Goal: Book appointment/travel/reservation

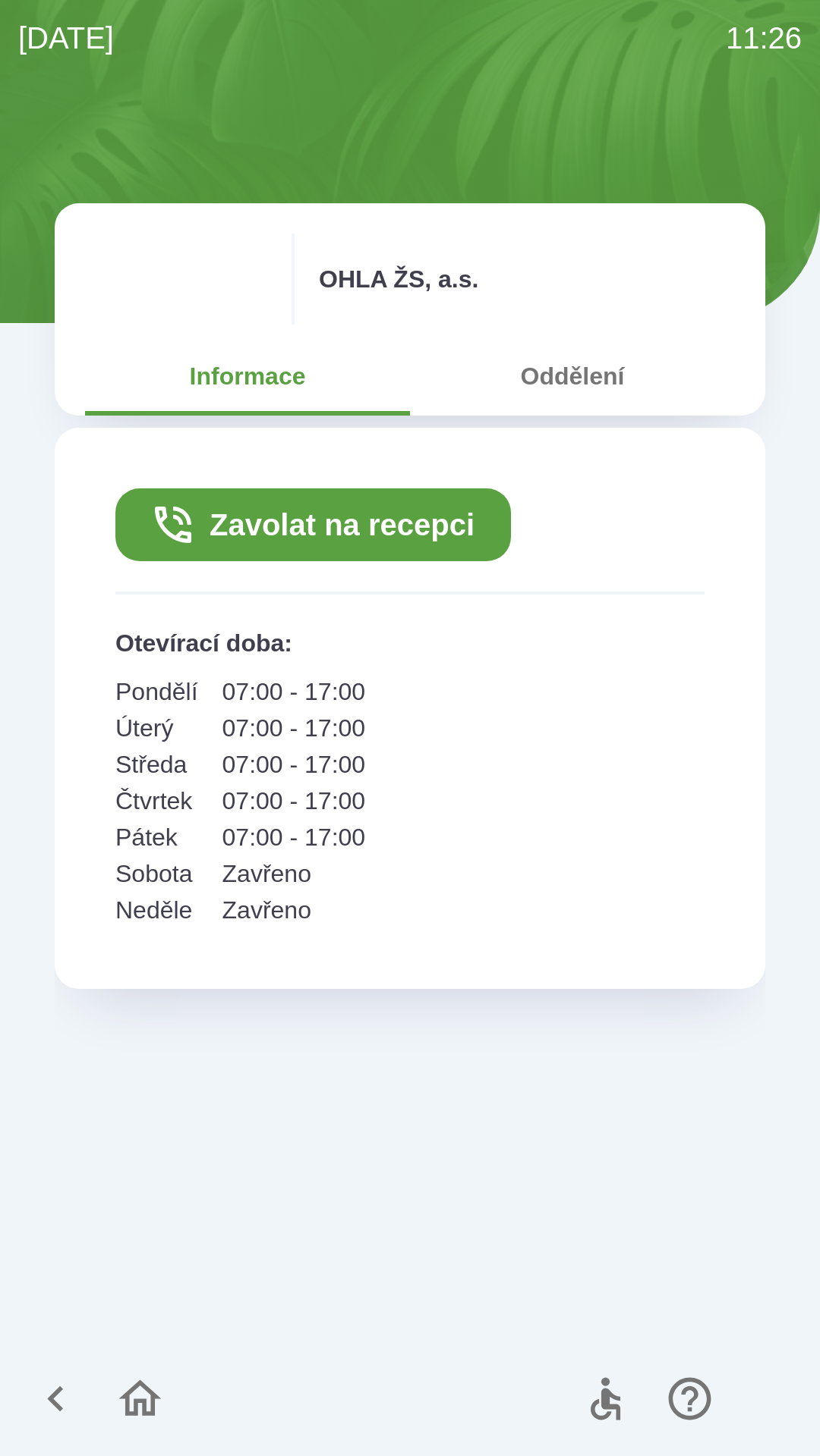
click at [397, 527] on button "Zavolat na recepci" at bounding box center [314, 525] width 396 height 72
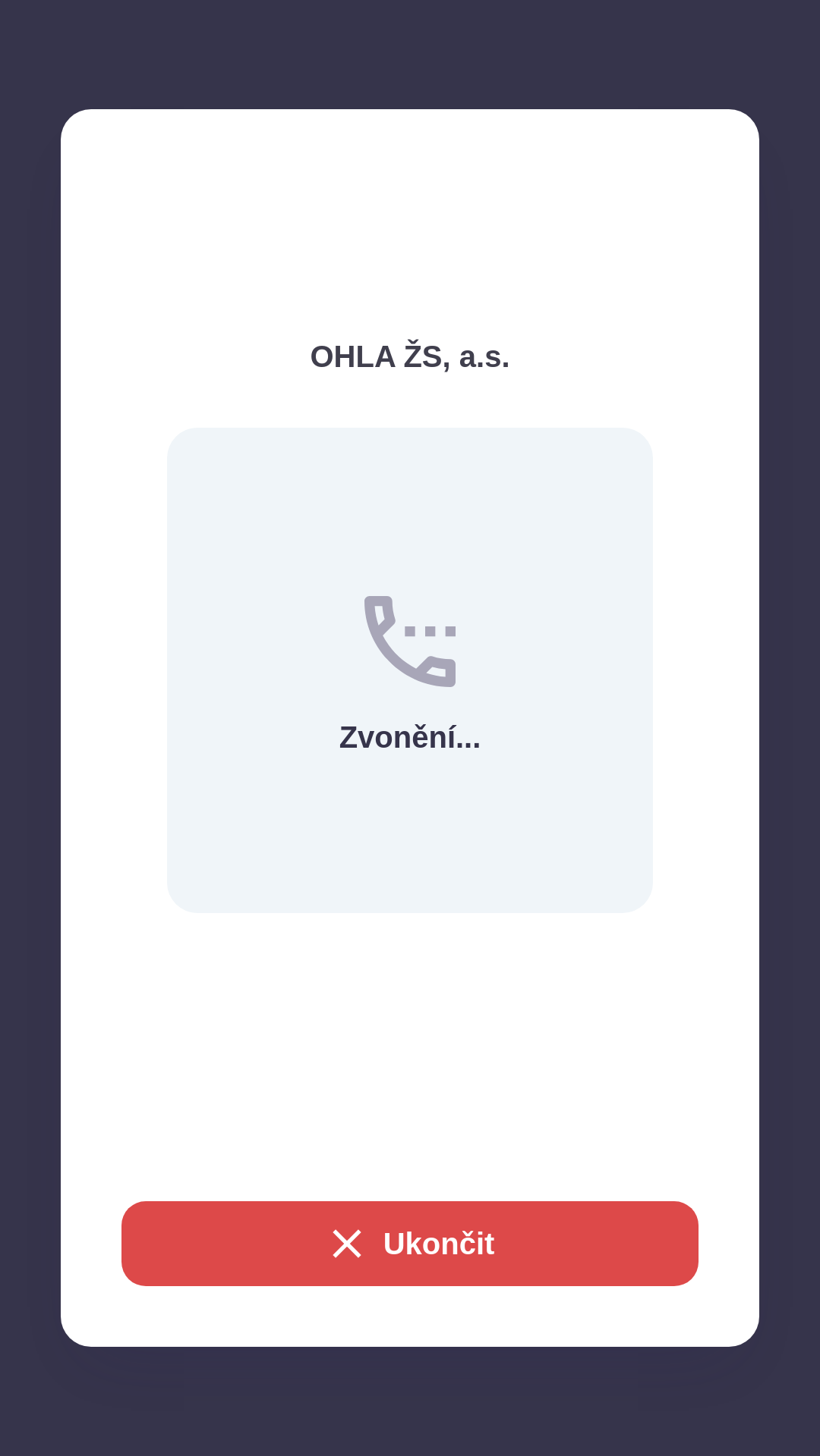
click at [503, 1233] on button "Ukončit" at bounding box center [410, 1244] width 577 height 85
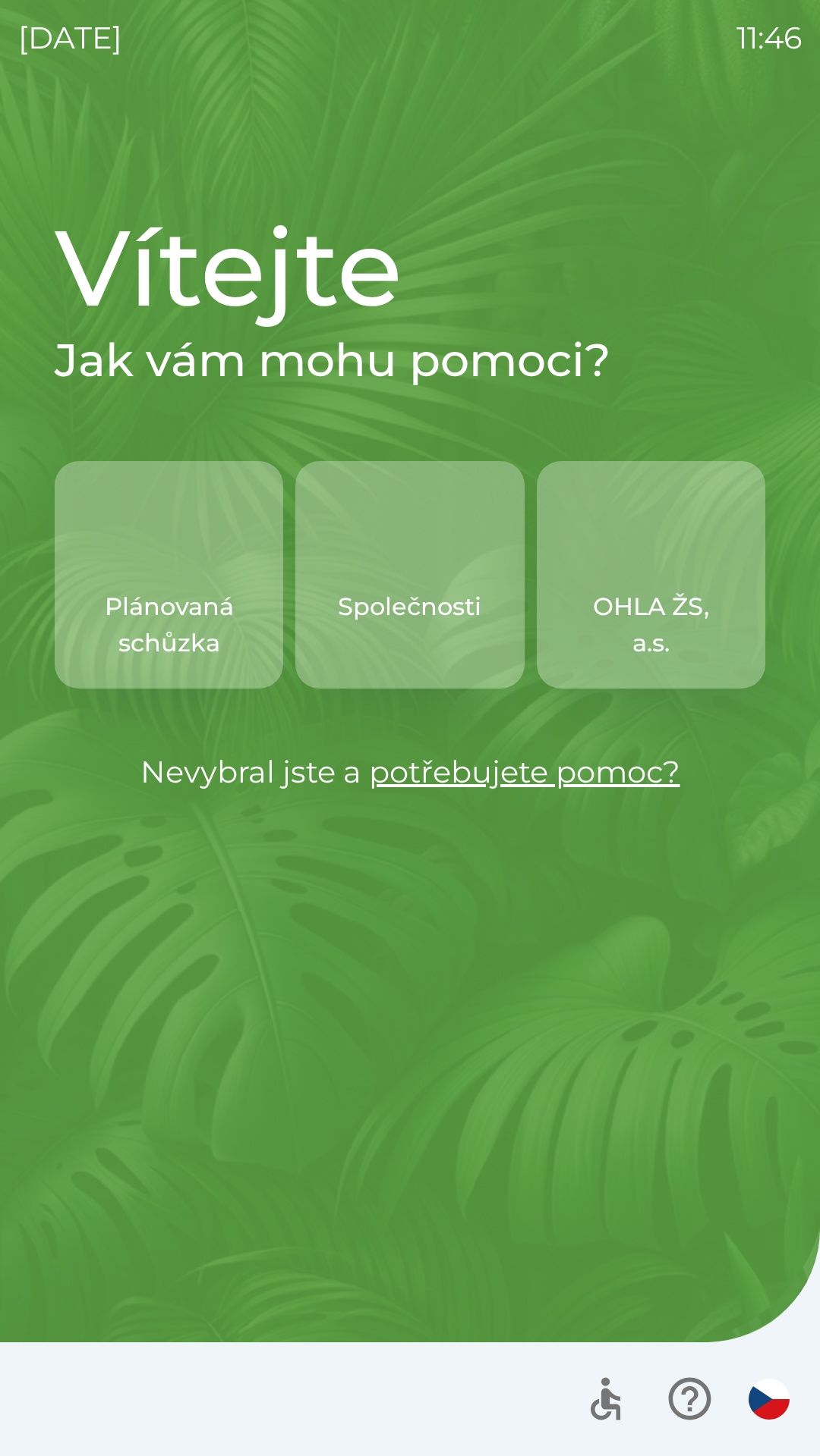
click at [681, 645] on p "OHLA ŽS, a.s." at bounding box center [651, 625] width 156 height 72
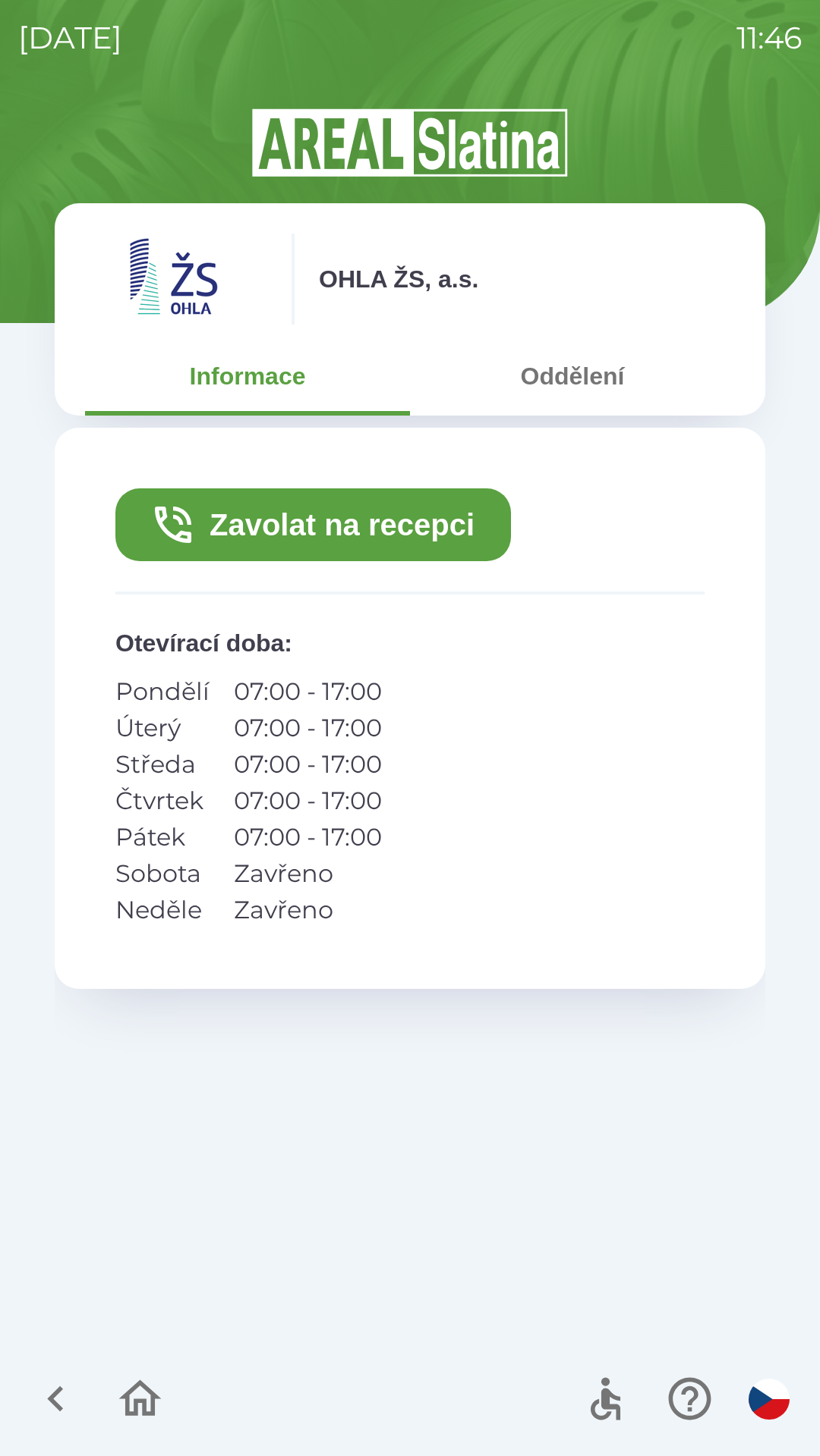
click at [588, 371] on button "Oddělení" at bounding box center [572, 376] width 325 height 55
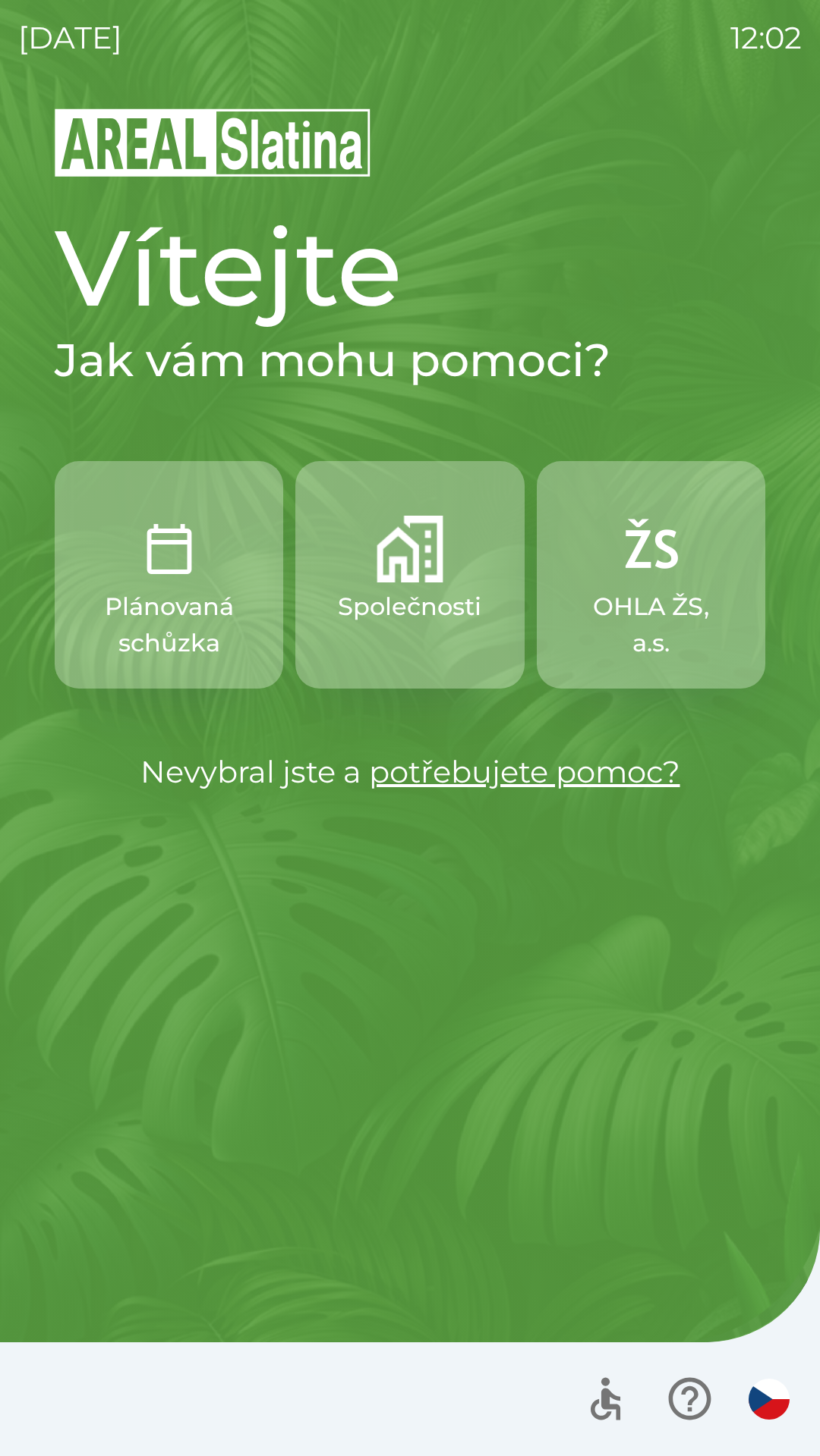
click at [412, 524] on img "button" at bounding box center [410, 549] width 67 height 67
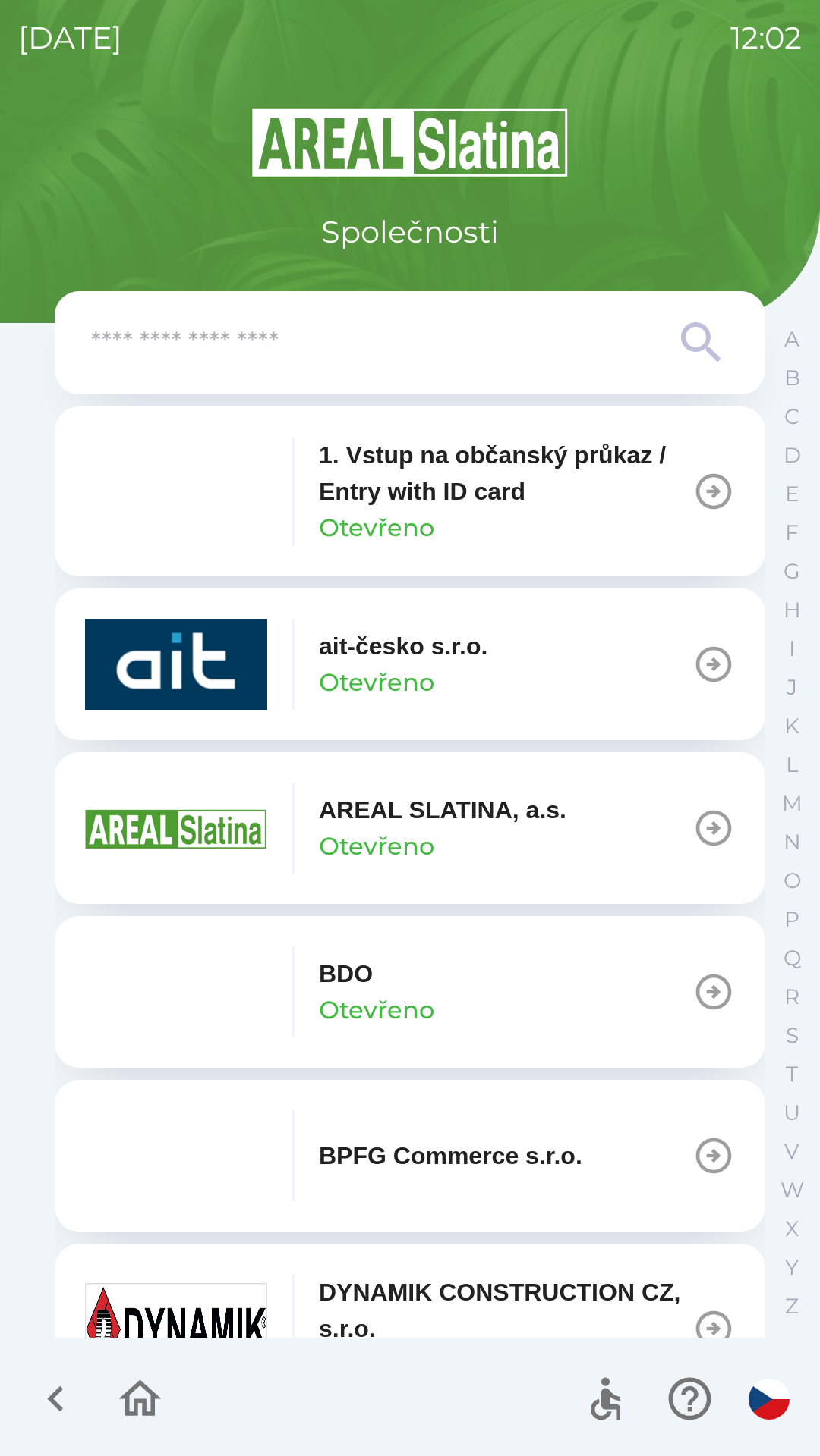
click at [194, 987] on img "button" at bounding box center [176, 992] width 182 height 91
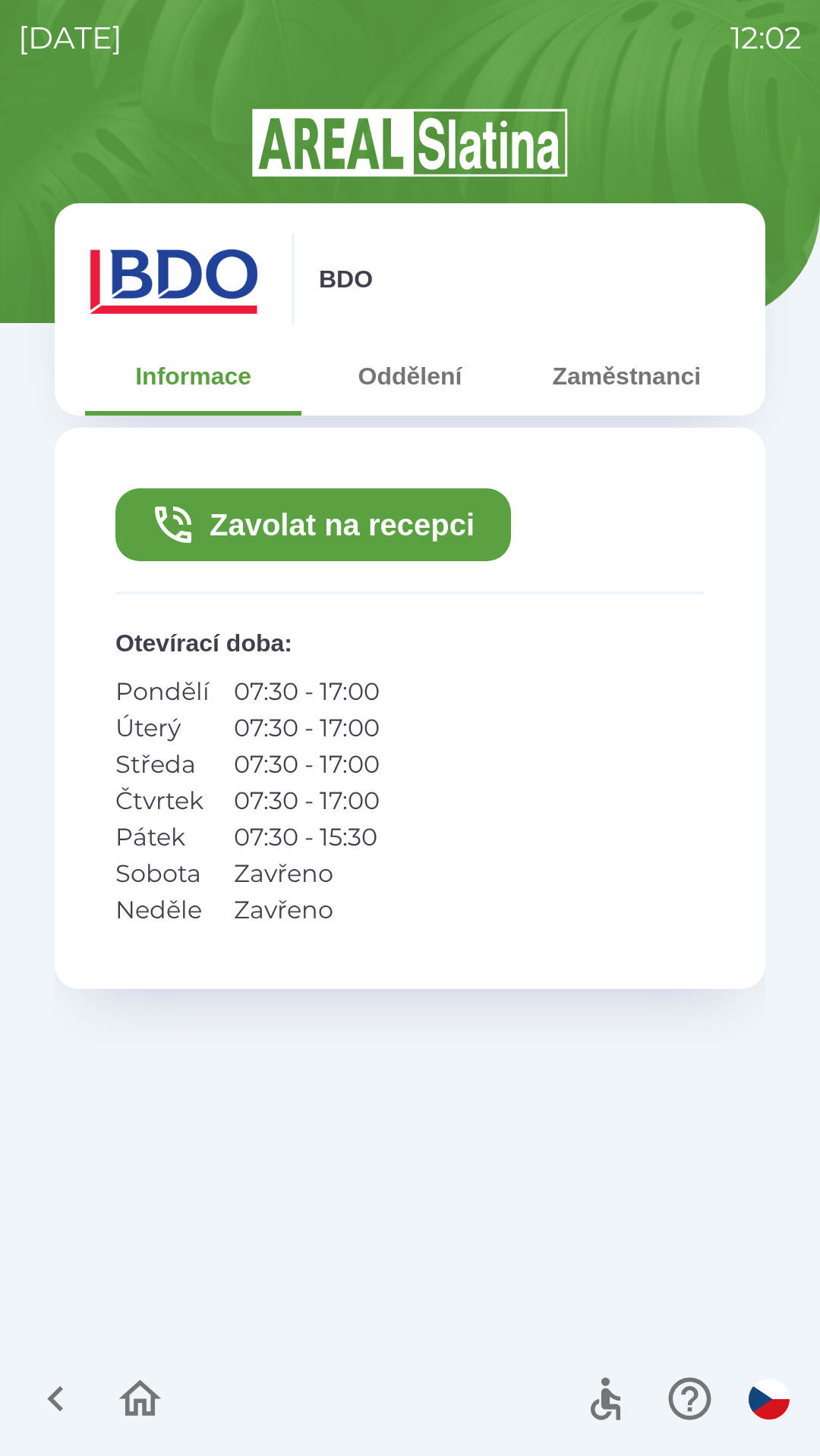
click at [365, 511] on button "Zavolat na recepci" at bounding box center [314, 525] width 396 height 72
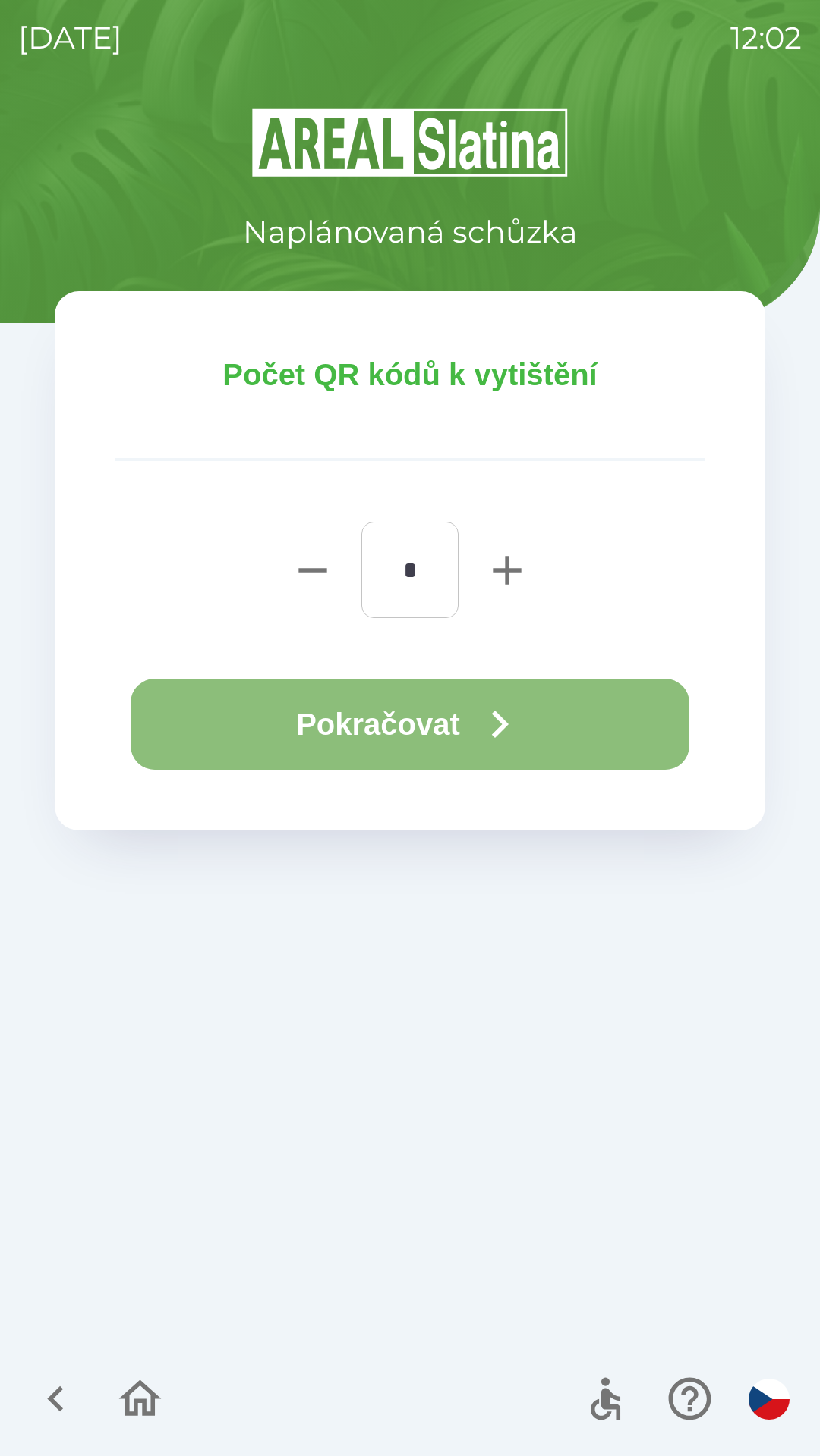
click at [358, 738] on button "Pokračovat" at bounding box center [410, 724] width 558 height 91
